Goal: Use online tool/utility: Utilize a website feature to perform a specific function

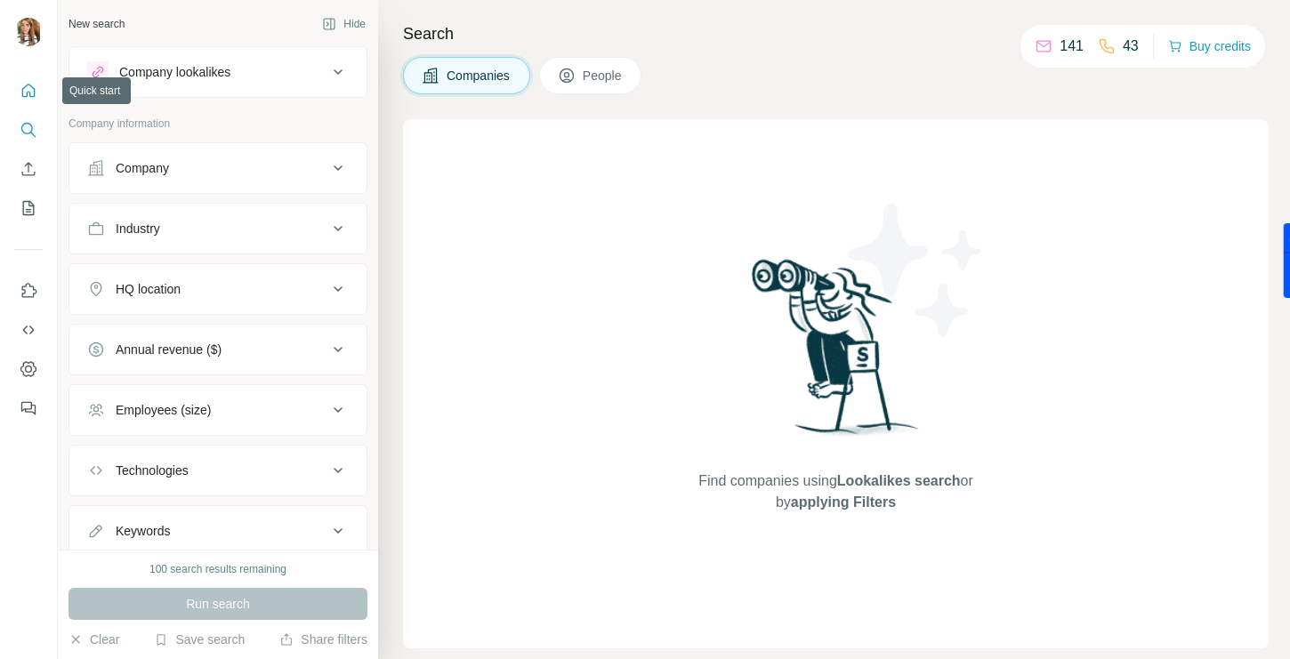
click at [31, 91] on icon "Quick start" at bounding box center [29, 91] width 18 height 18
click at [20, 89] on icon "Quick start" at bounding box center [29, 91] width 18 height 18
click at [32, 93] on icon "Quick start" at bounding box center [29, 91] width 18 height 18
